Goal: Task Accomplishment & Management: Manage account settings

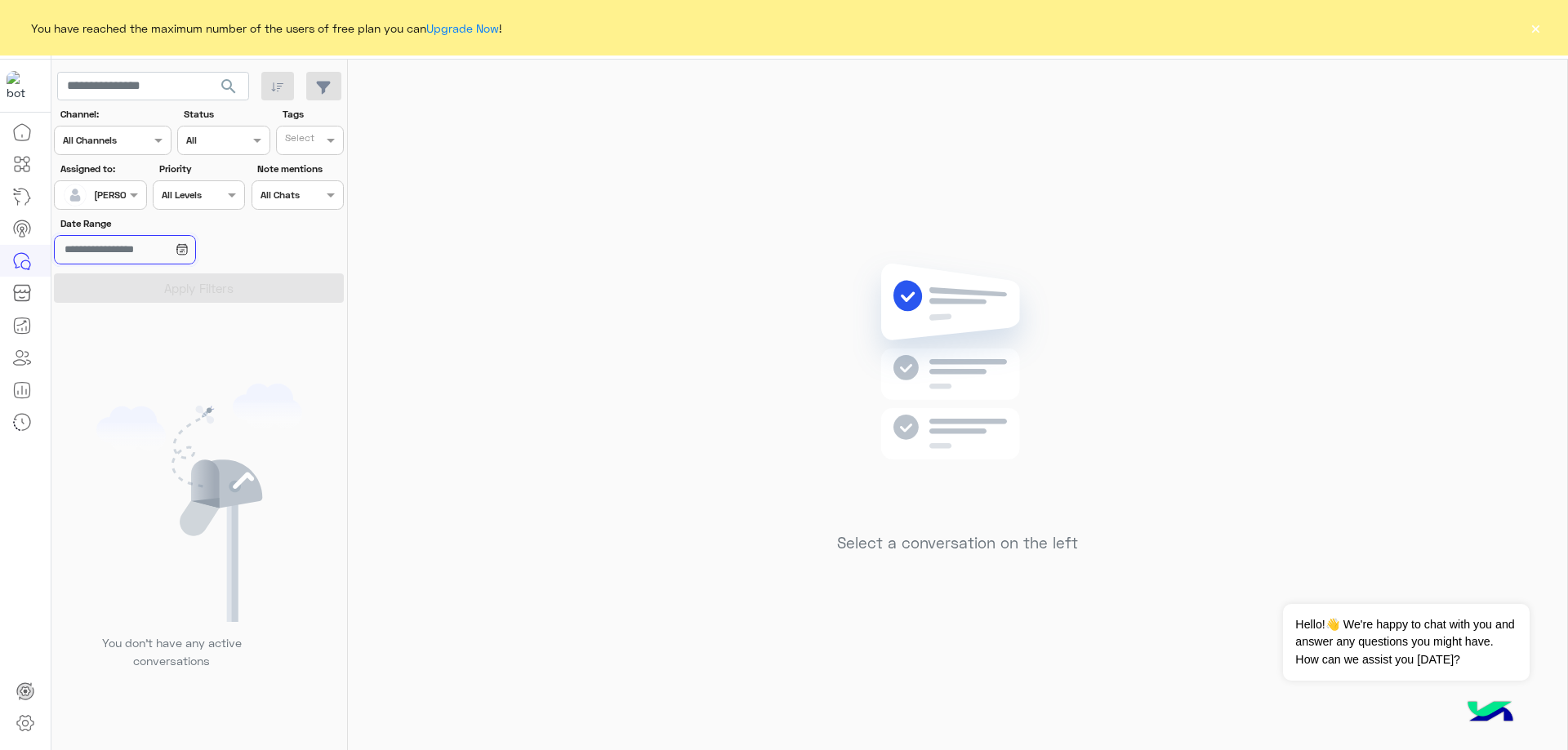
click at [195, 256] on input "Date Range" at bounding box center [125, 250] width 141 height 30
click at [91, 316] on button "Last 7 days" at bounding box center [124, 315] width 138 height 35
click at [176, 287] on div at bounding box center [194, 381] width 286 height 750
click at [131, 262] on input "**********" at bounding box center [125, 250] width 141 height 30
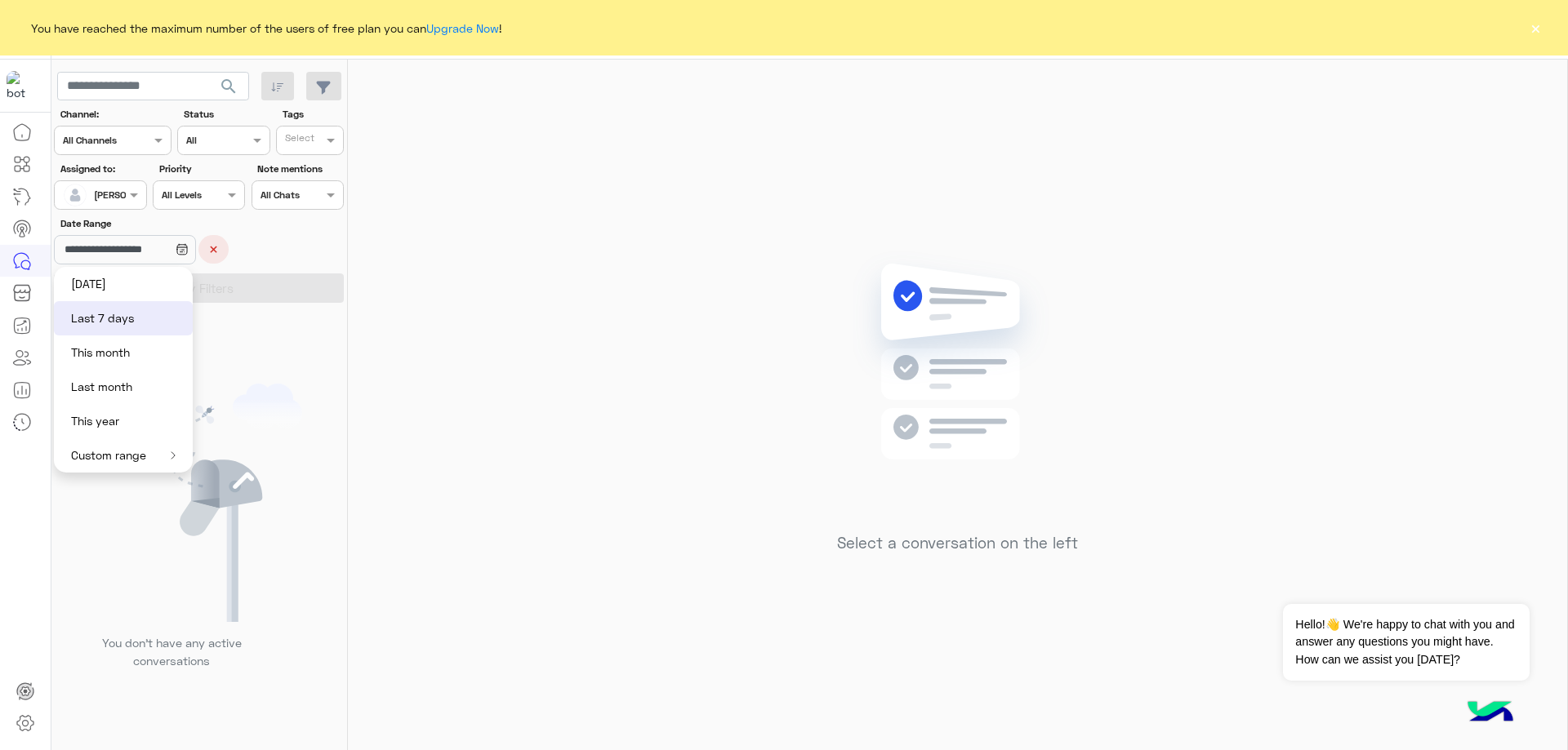
click at [110, 420] on button "This year" at bounding box center [124, 421] width 138 height 35
type input "**********"
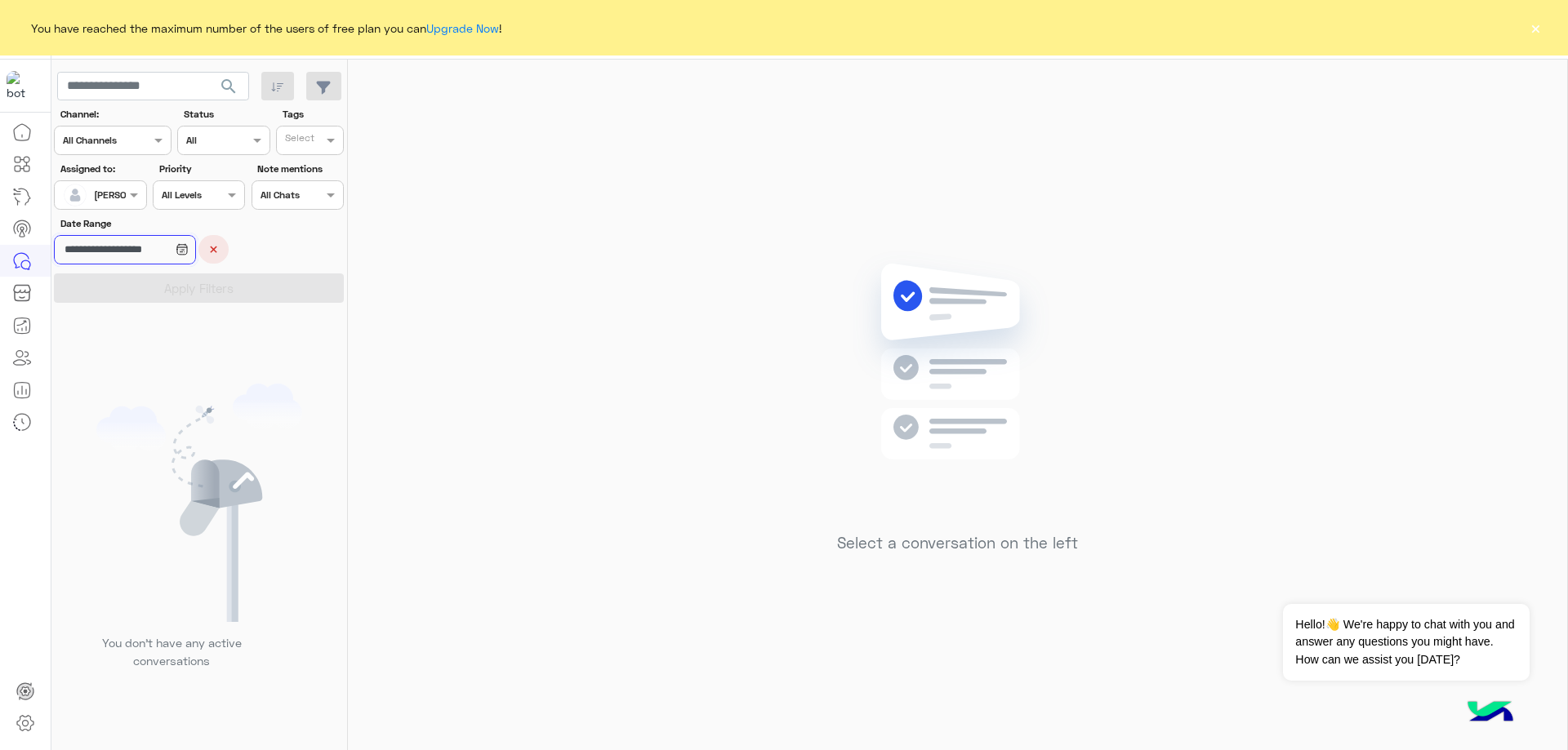
click at [150, 254] on input "**********" at bounding box center [125, 250] width 141 height 30
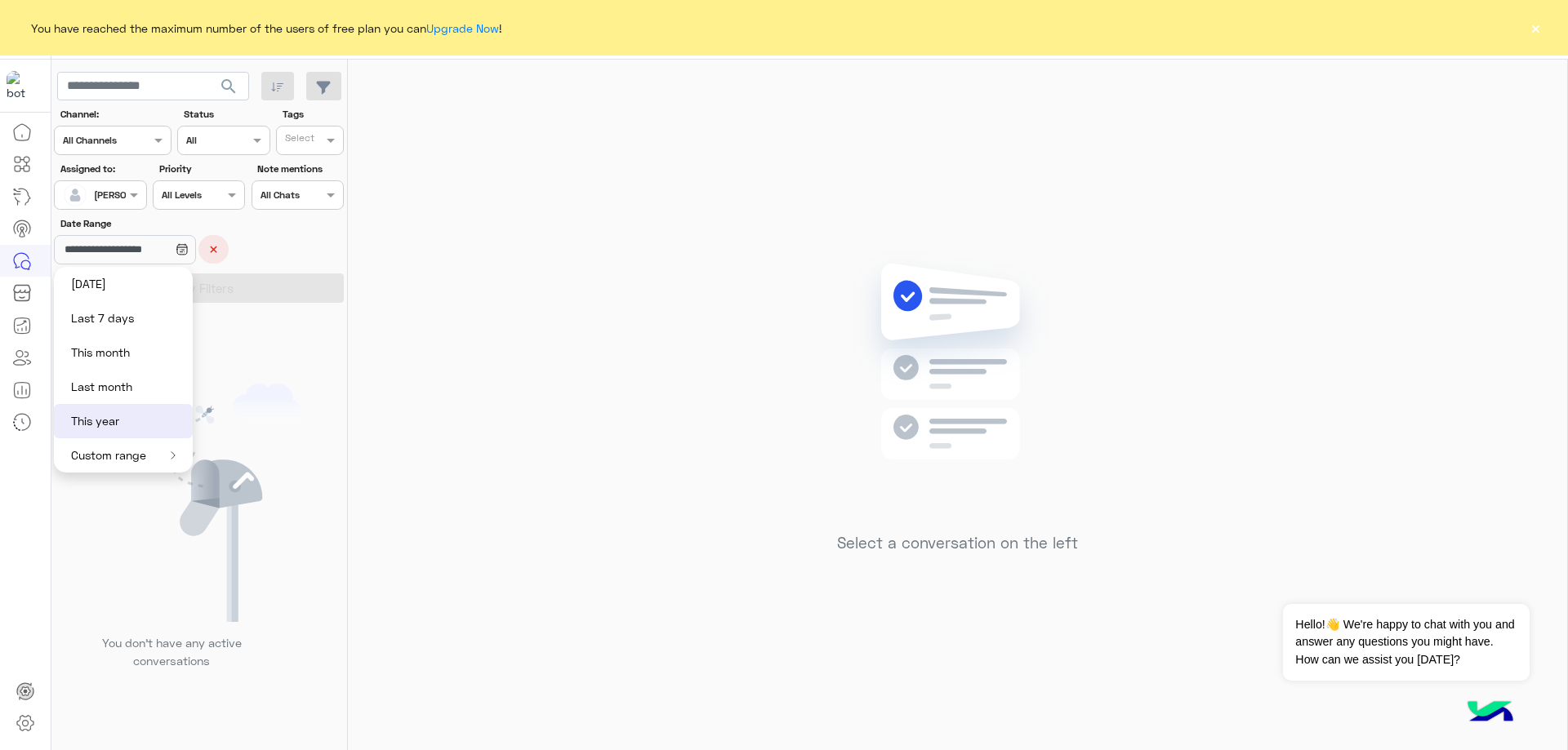
click at [134, 450] on button "Custom range" at bounding box center [124, 455] width 138 height 35
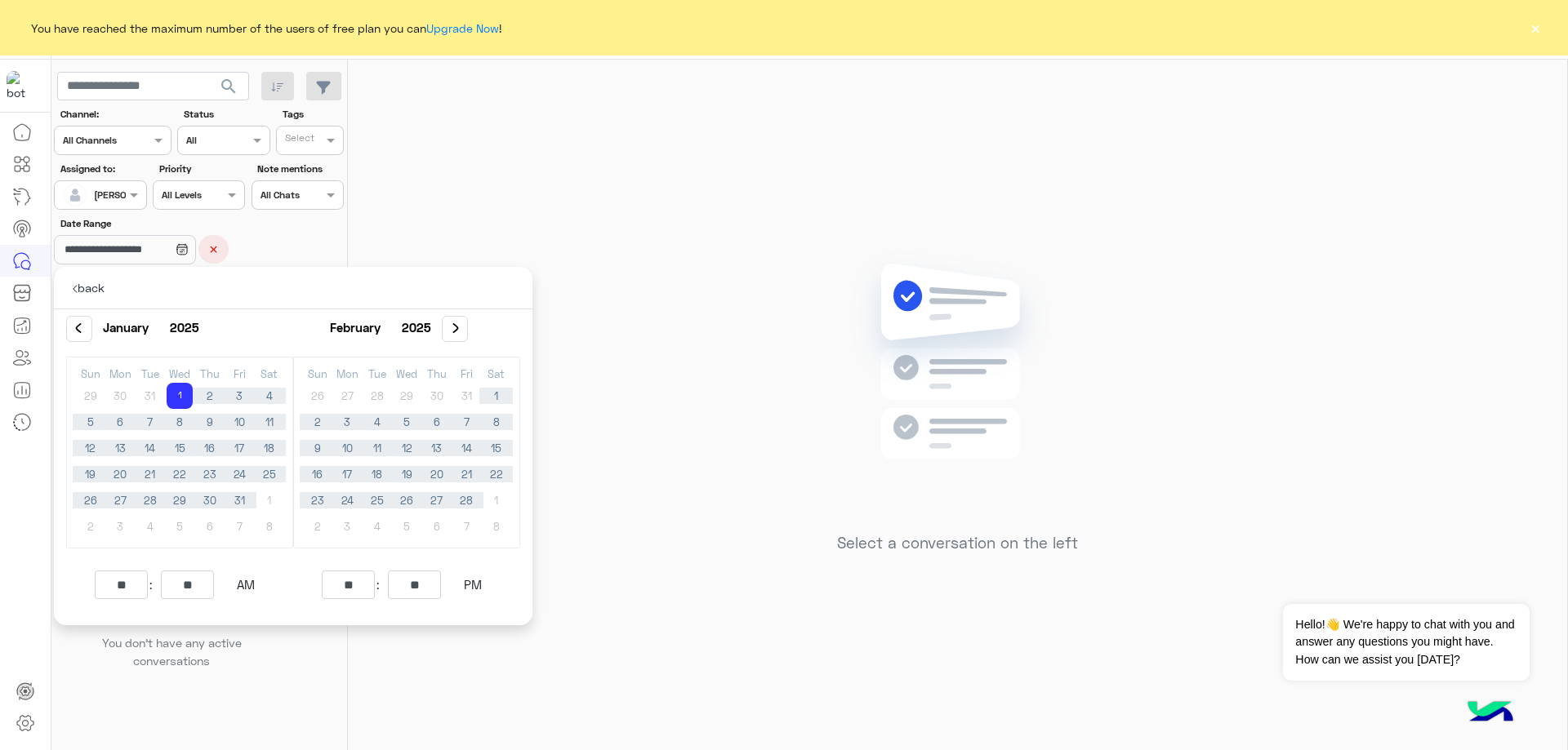
click at [236, 229] on label "Date Range" at bounding box center [151, 223] width 183 height 15
click at [195, 235] on input "**********" at bounding box center [125, 250] width 141 height 30
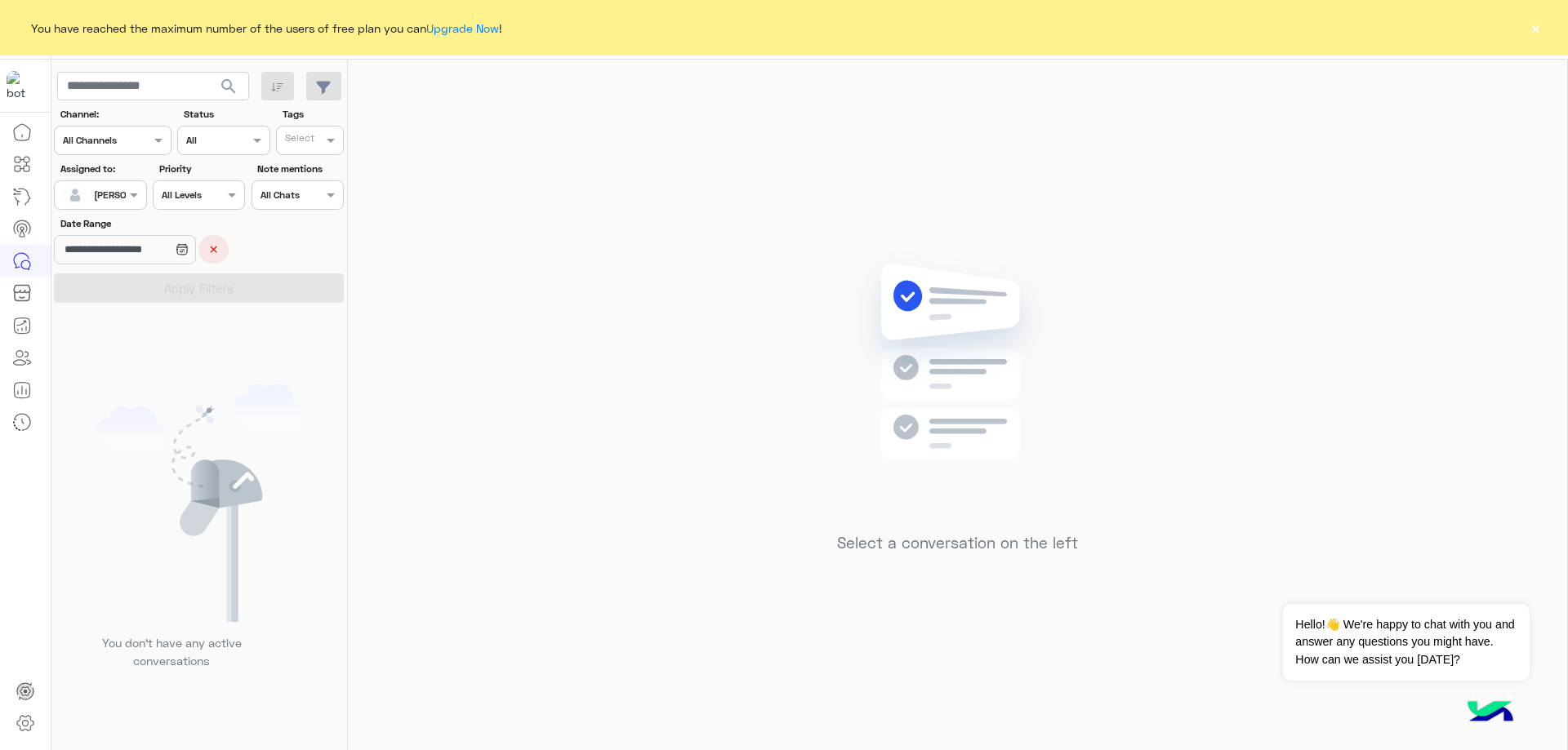
click at [228, 243] on button "×" at bounding box center [214, 249] width 31 height 29
click at [450, 31] on link "Upgrade Now" at bounding box center [462, 28] width 72 height 14
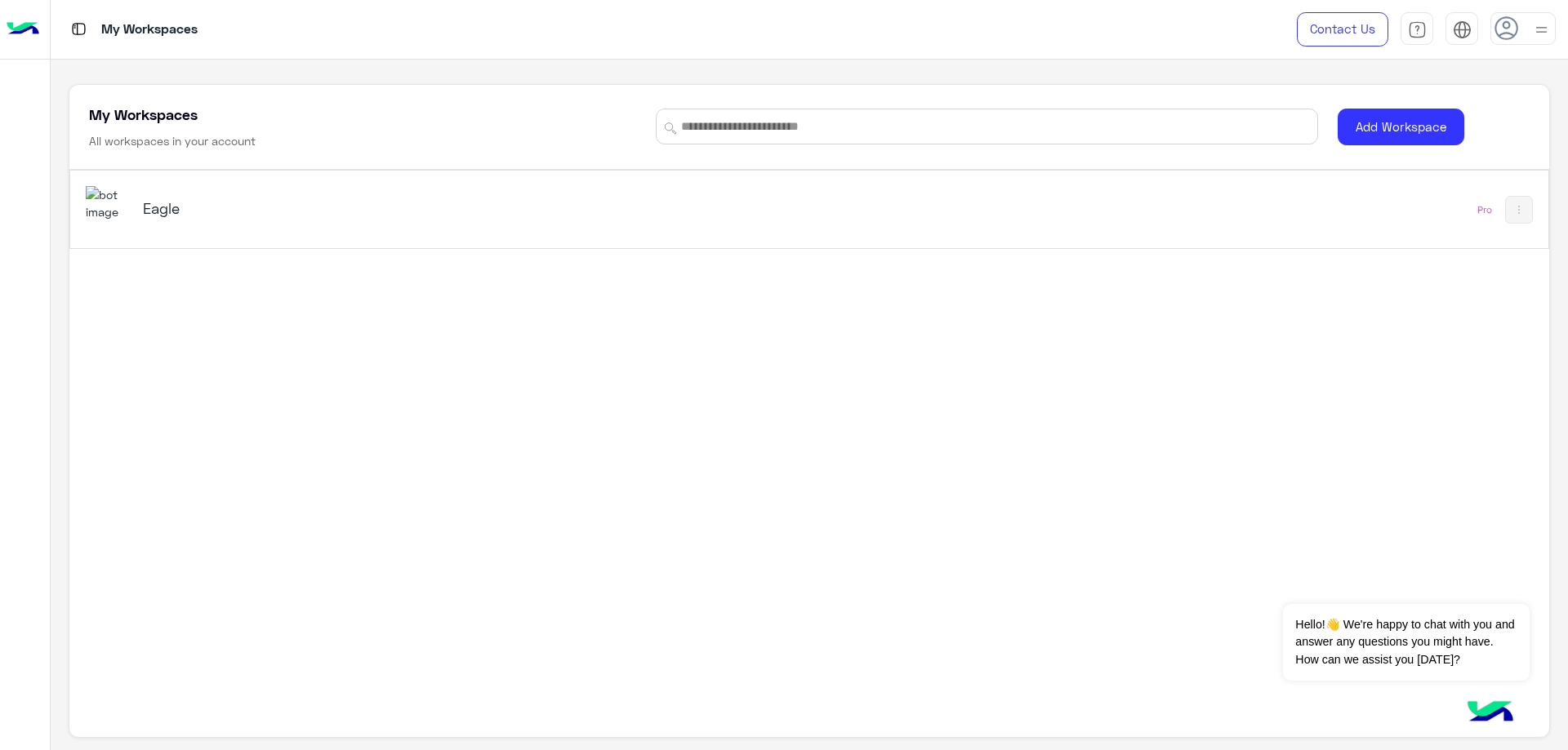
click at [214, 208] on h5 "Eagle" at bounding box center [403, 208] width 521 height 20
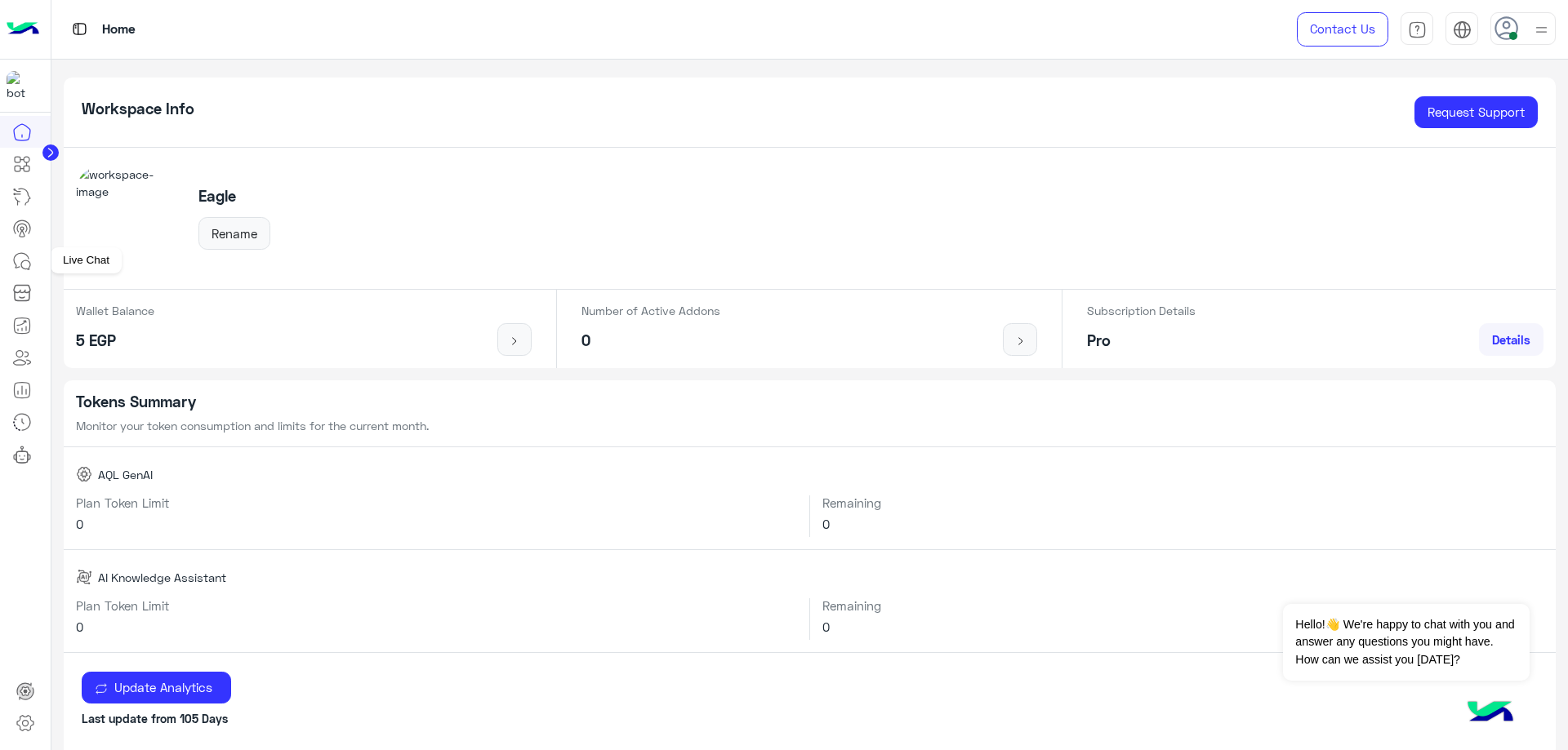
click at [13, 266] on icon at bounding box center [22, 261] width 20 height 20
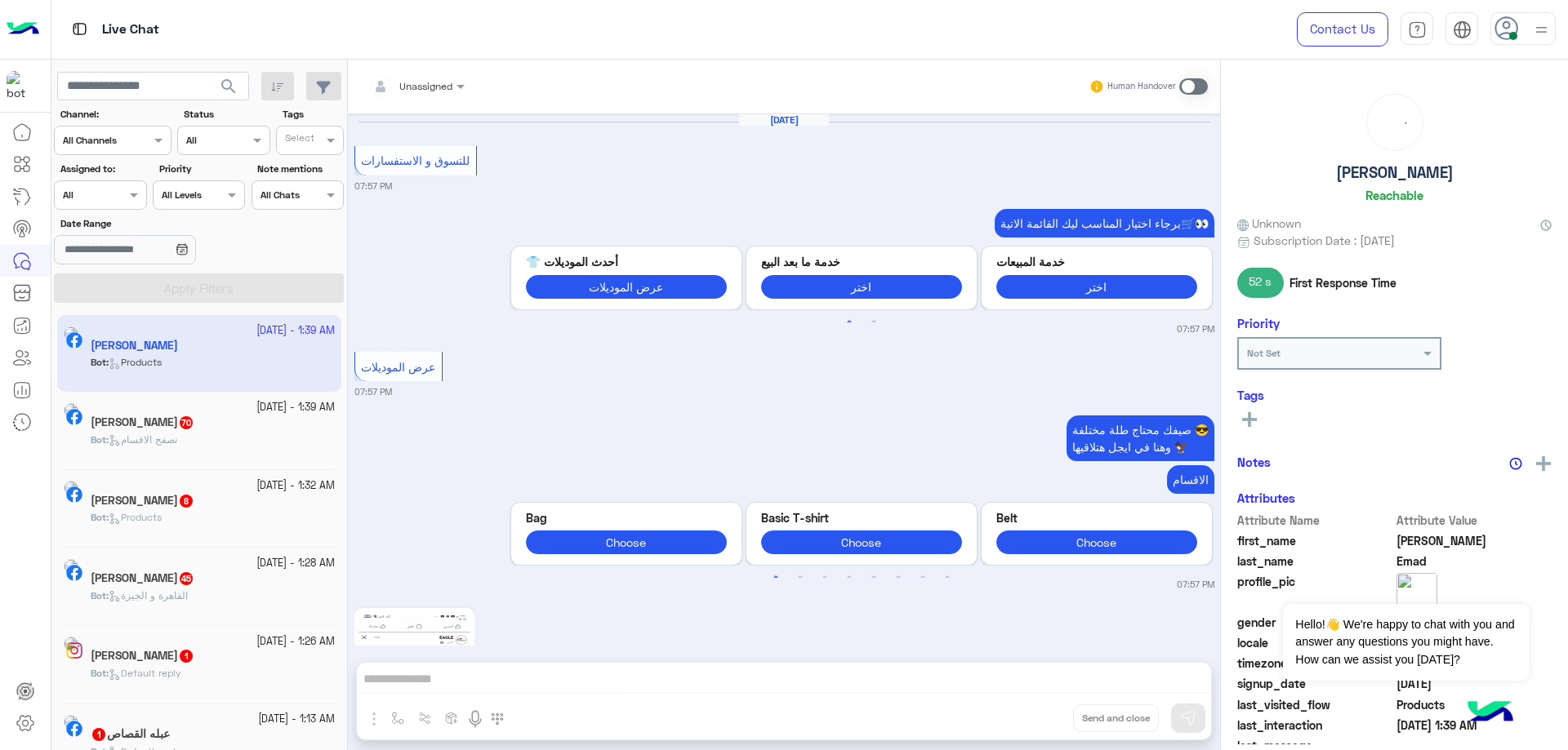
scroll to position [2232, 0]
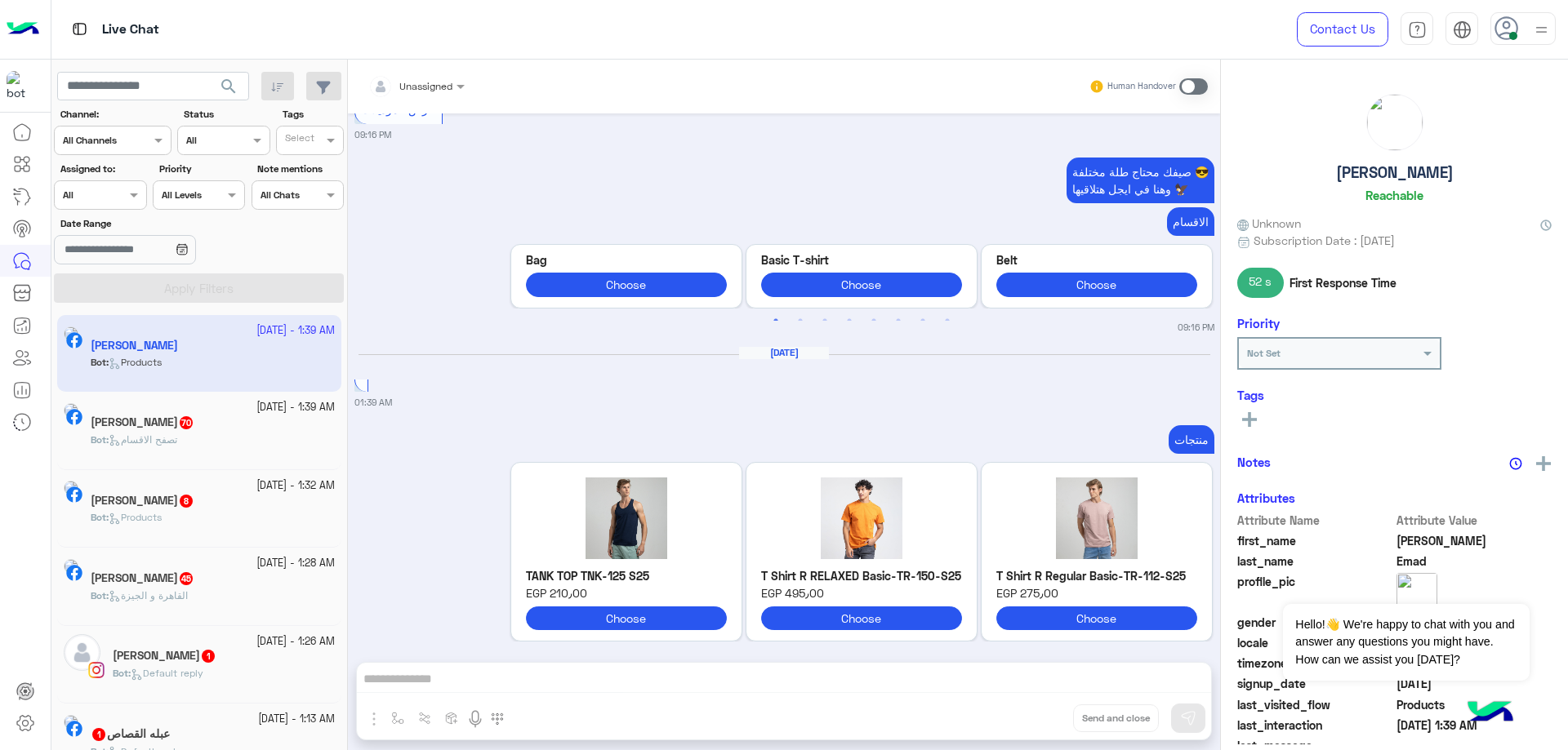
click at [122, 208] on div "Assigned on All" at bounding box center [100, 196] width 92 height 30
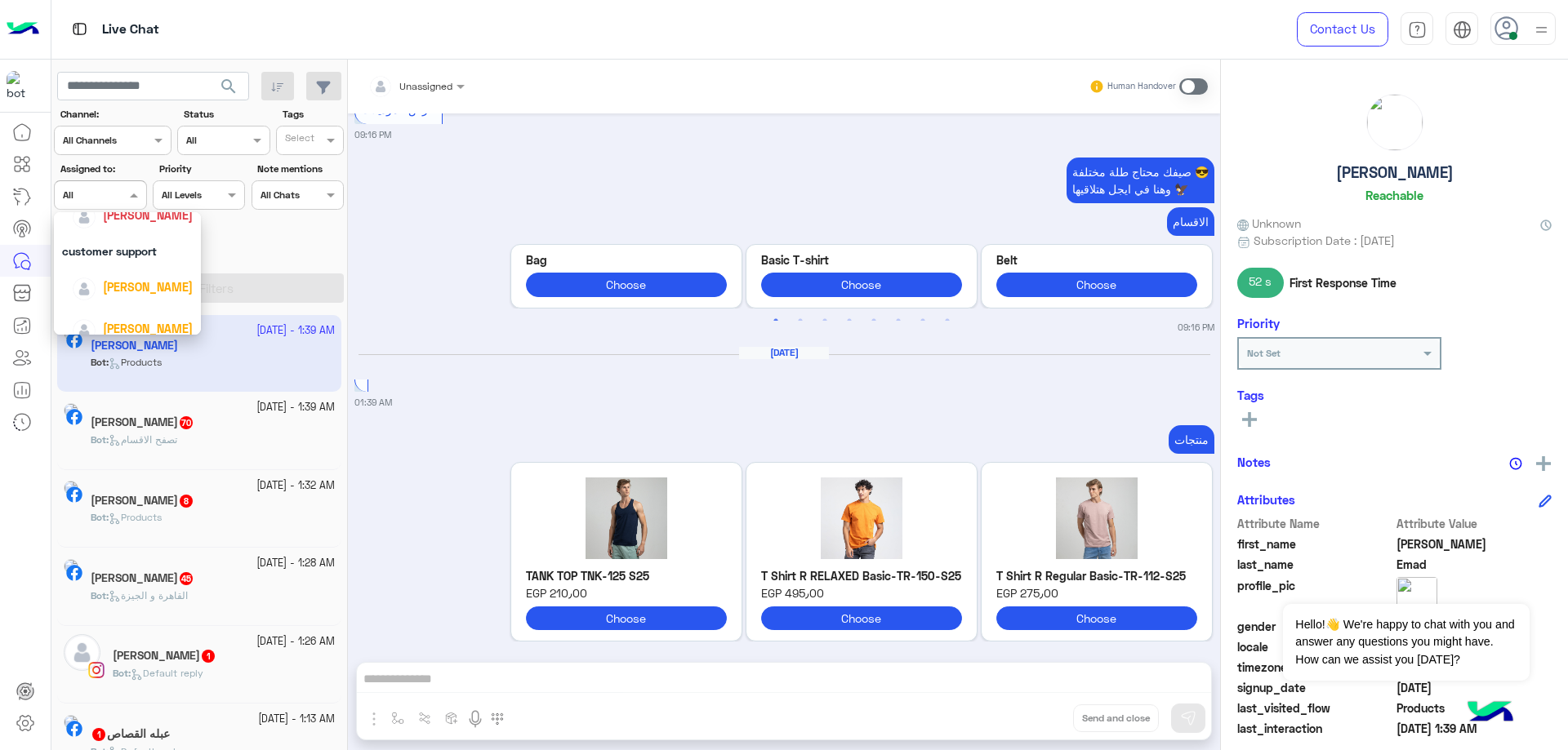
scroll to position [163, 0]
click at [140, 286] on span "[PERSON_NAME]" at bounding box center [147, 286] width 90 height 14
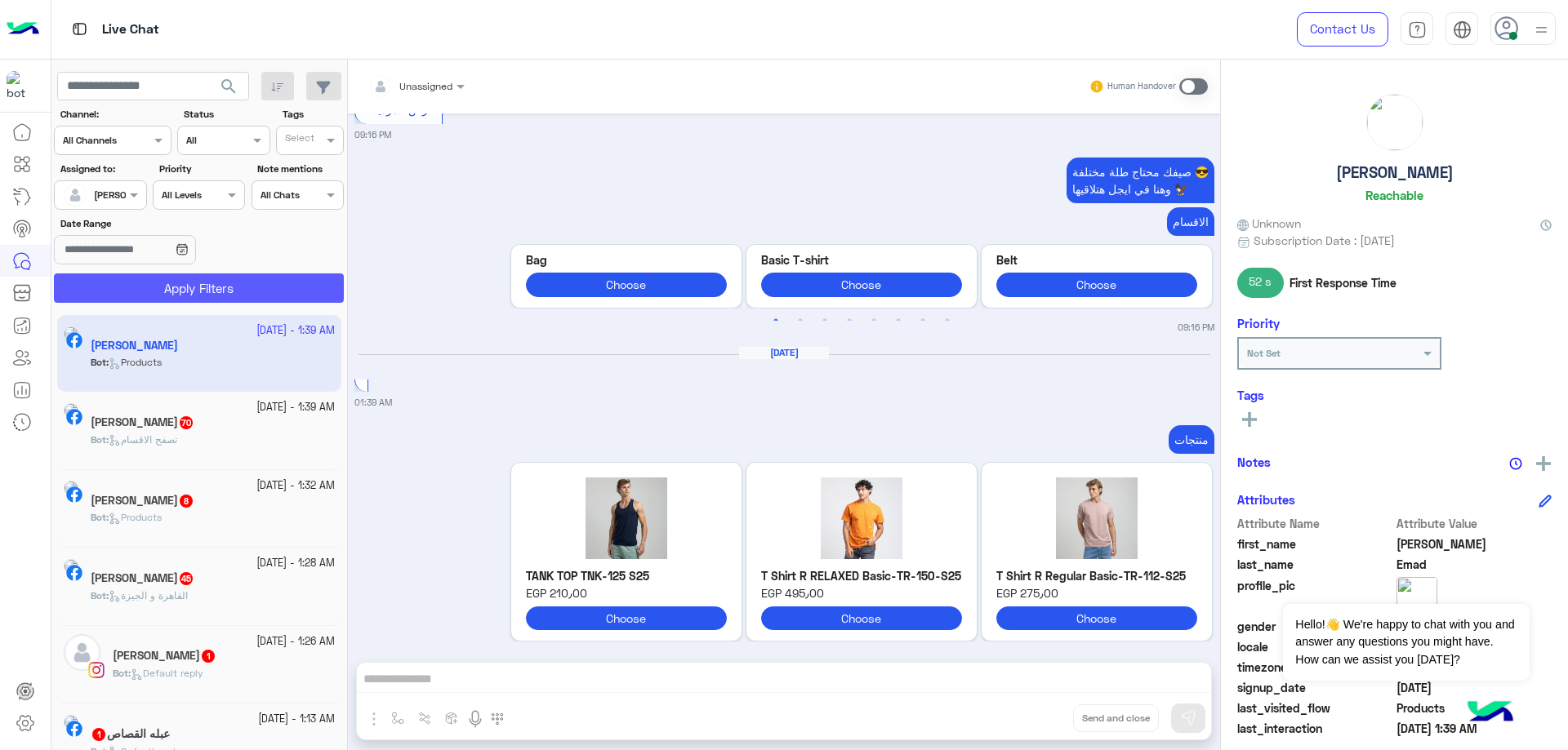
click at [191, 277] on button "Apply Filters" at bounding box center [199, 289] width 290 height 30
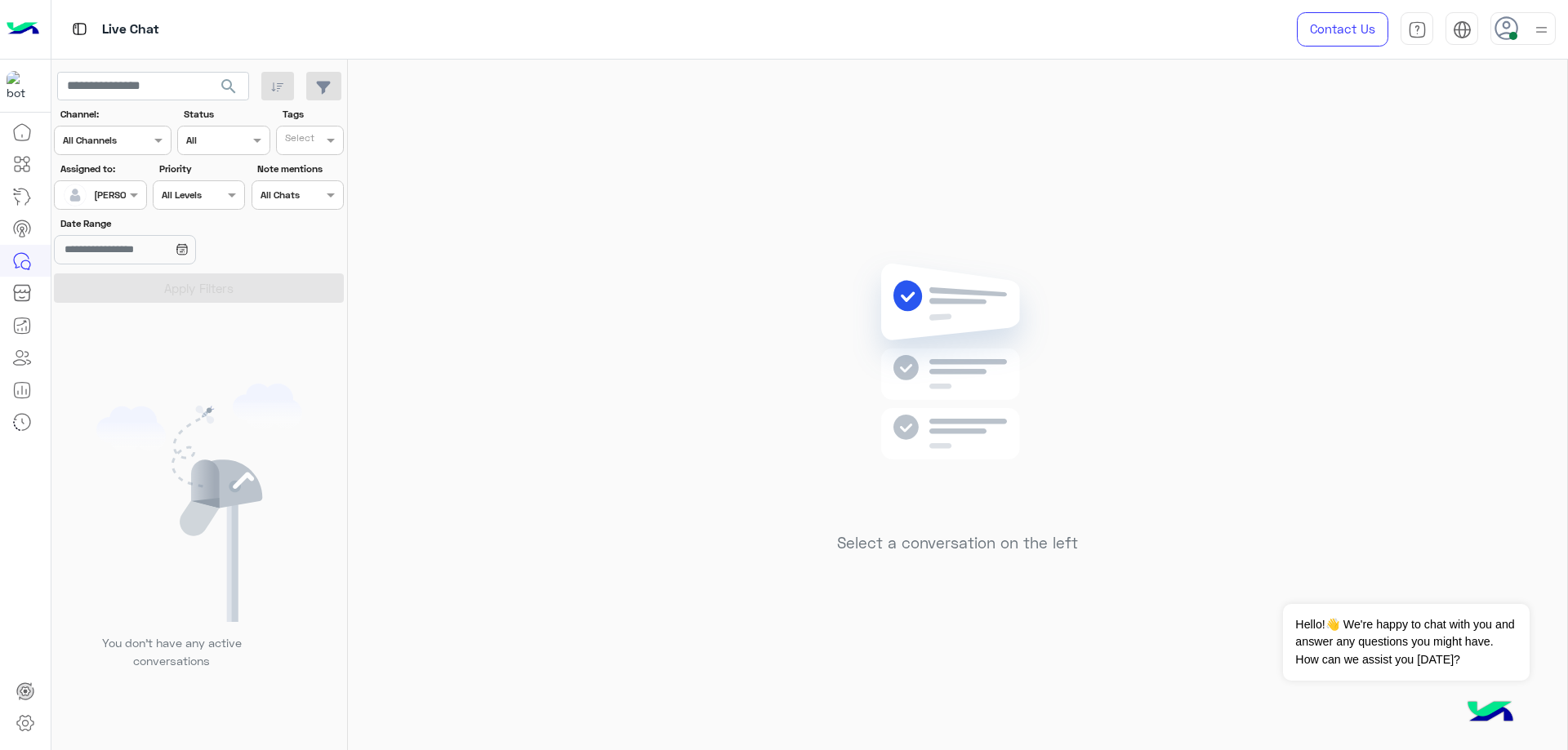
click at [1540, 40] on img at bounding box center [1540, 30] width 21 height 21
click at [1519, 232] on label "Offline" at bounding box center [1453, 232] width 178 height 30
click at [1401, 354] on link "Sign Out" at bounding box center [1410, 361] width 45 height 14
